Goal: Find contact information: Find contact information

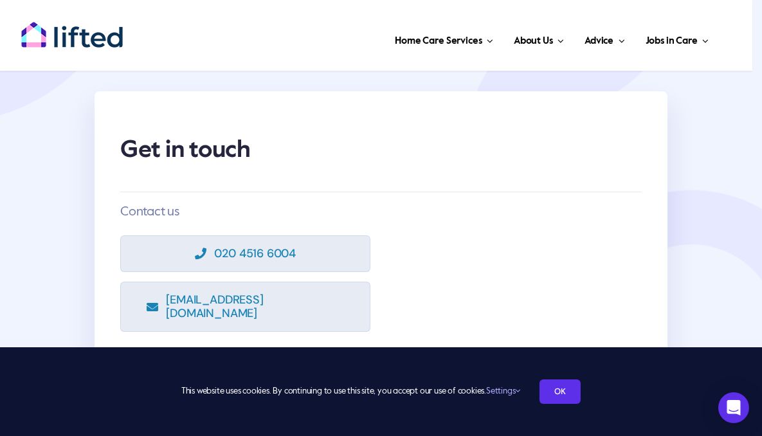
scroll to position [44, 0]
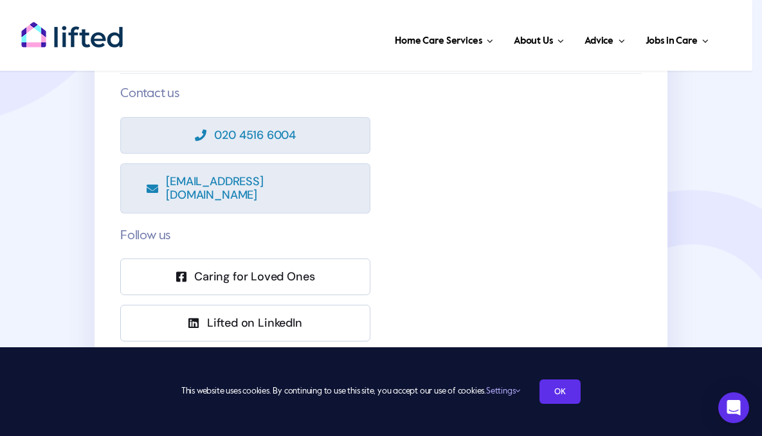
scroll to position [159, 0]
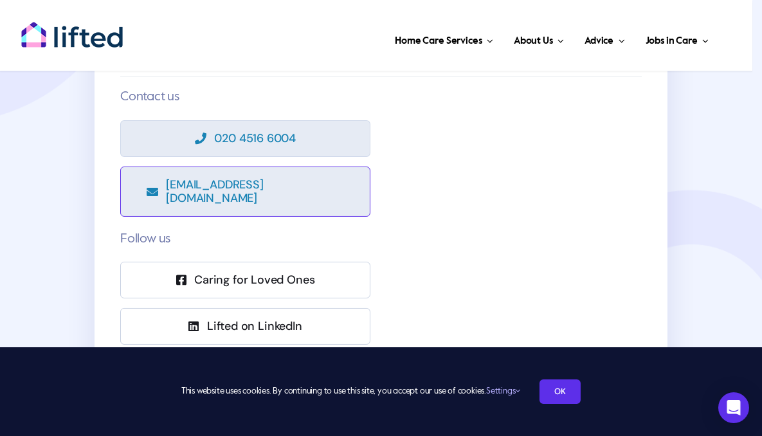
click at [260, 184] on span "[EMAIL_ADDRESS][DOMAIN_NAME]" at bounding box center [255, 191] width 178 height 27
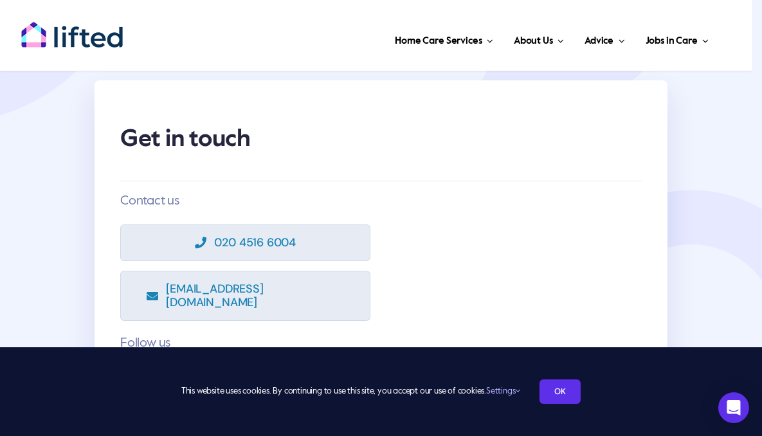
scroll to position [64, 0]
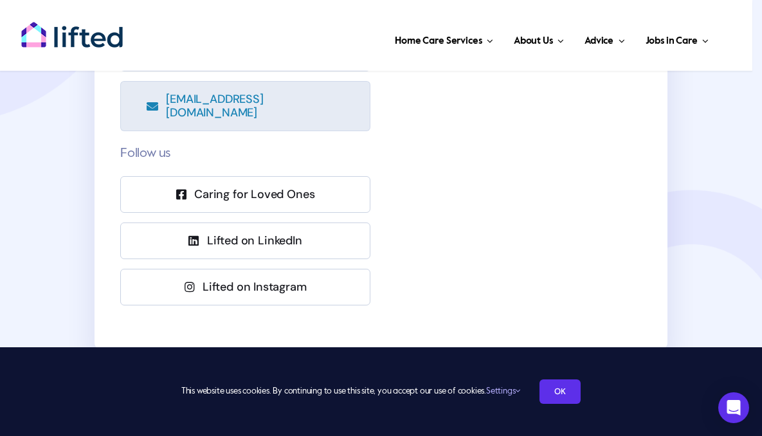
scroll to position [239, 0]
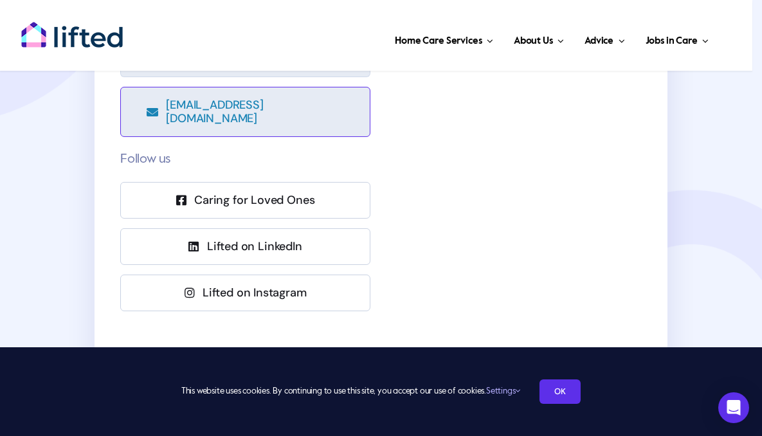
click at [285, 105] on span "[EMAIL_ADDRESS][DOMAIN_NAME]" at bounding box center [255, 111] width 178 height 27
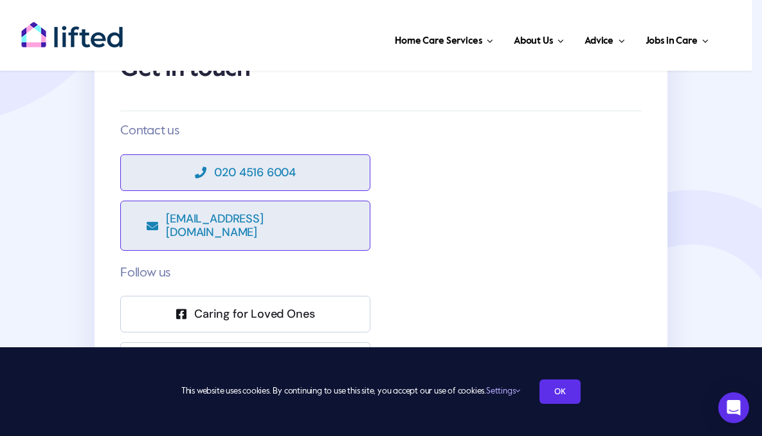
scroll to position [0, 0]
